Goal: Check status: Check status

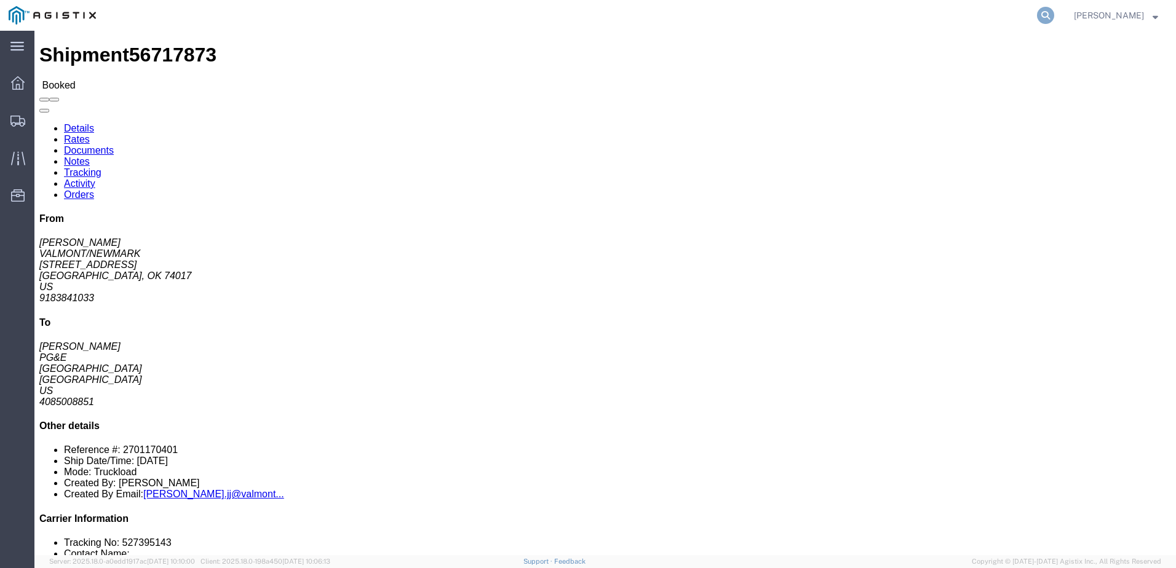
click at [1054, 15] on icon at bounding box center [1045, 15] width 17 height 17
click at [854, 20] on input "search" at bounding box center [850, 16] width 374 height 30
paste input "56716024"
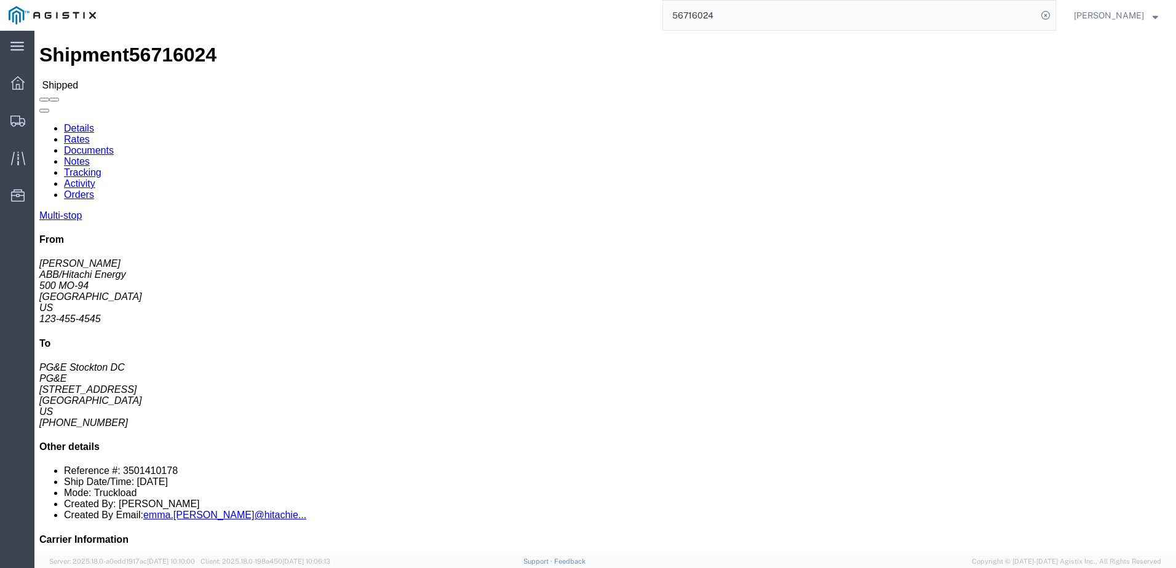
drag, startPoint x: 794, startPoint y: 118, endPoint x: 747, endPoint y: 121, distance: 47.5
click b "3501410178"
copy b "3501410178"
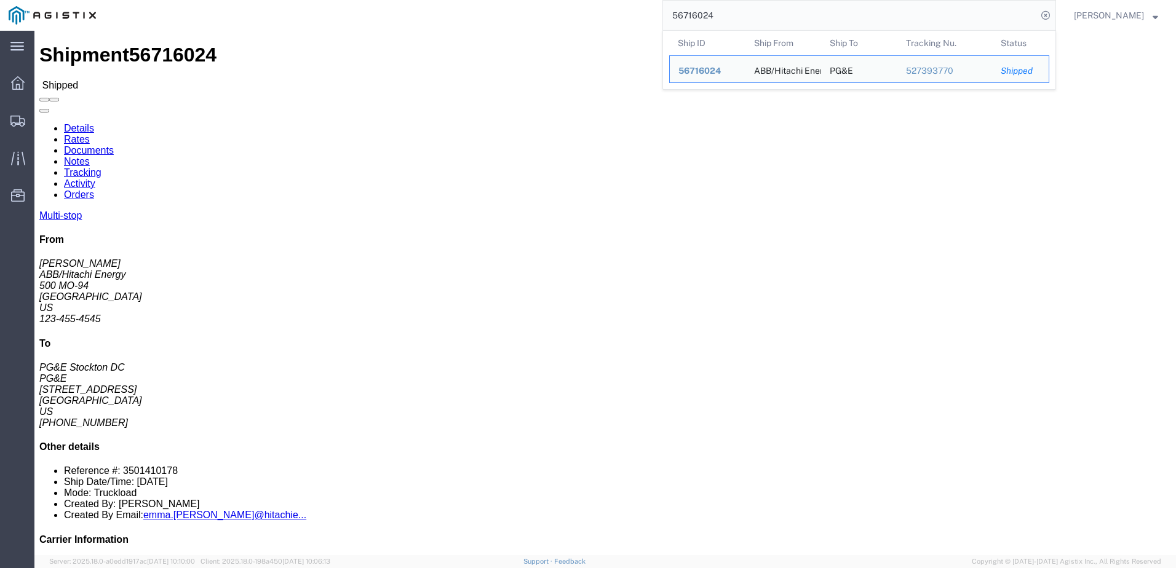
drag, startPoint x: 759, startPoint y: 20, endPoint x: 666, endPoint y: 26, distance: 93.1
click at [666, 26] on div "56716024 Ship ID Ship From Ship To Tracking Nu. Status Ship ID 56716024 Ship Fr…" at bounding box center [580, 15] width 951 height 31
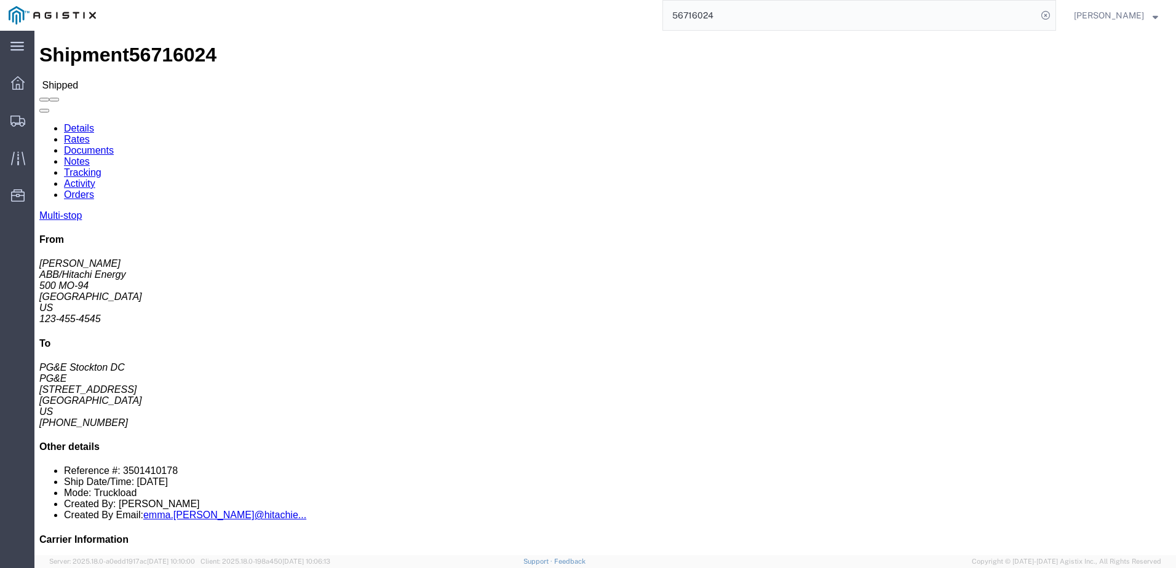
paste input "29437"
type input "56729437"
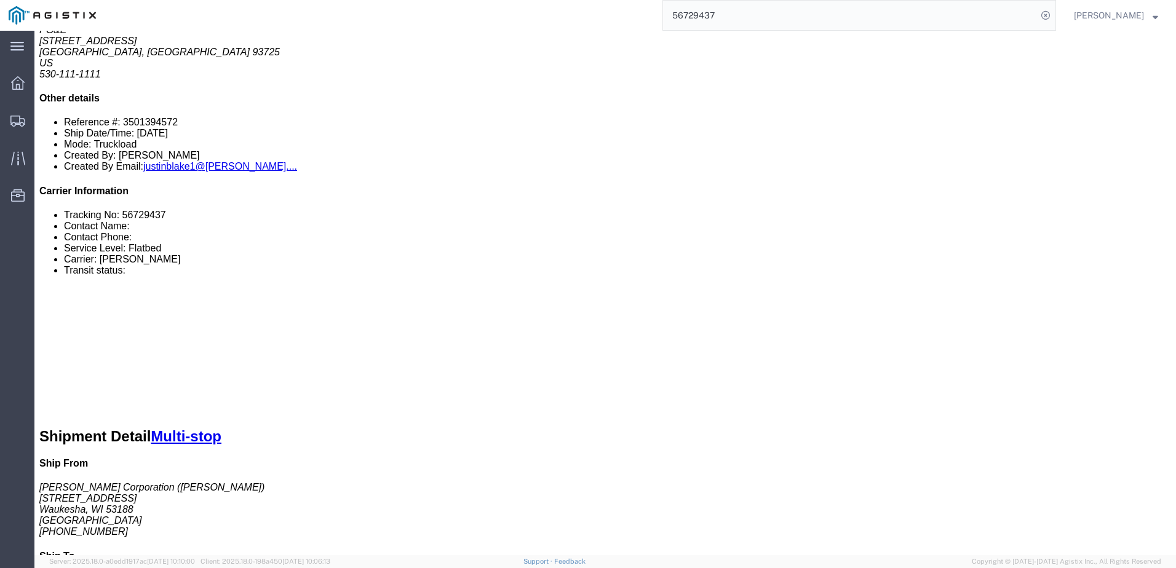
scroll to position [307, 0]
